Goal: Transaction & Acquisition: Book appointment/travel/reservation

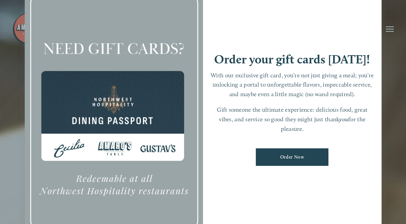
click at [391, 27] on div at bounding box center [203, 112] width 406 height 224
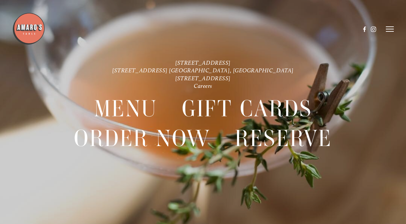
click at [390, 31] on icon at bounding box center [390, 29] width 8 height 6
click at [349, 29] on span "Reserve" at bounding box center [351, 29] width 15 height 6
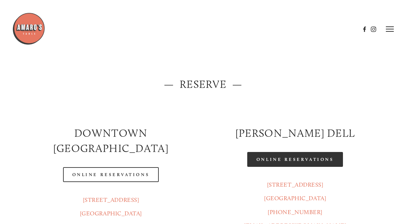
click at [295, 160] on link "Online Reservations" at bounding box center [295, 159] width 96 height 15
